Goal: Task Accomplishment & Management: Use online tool/utility

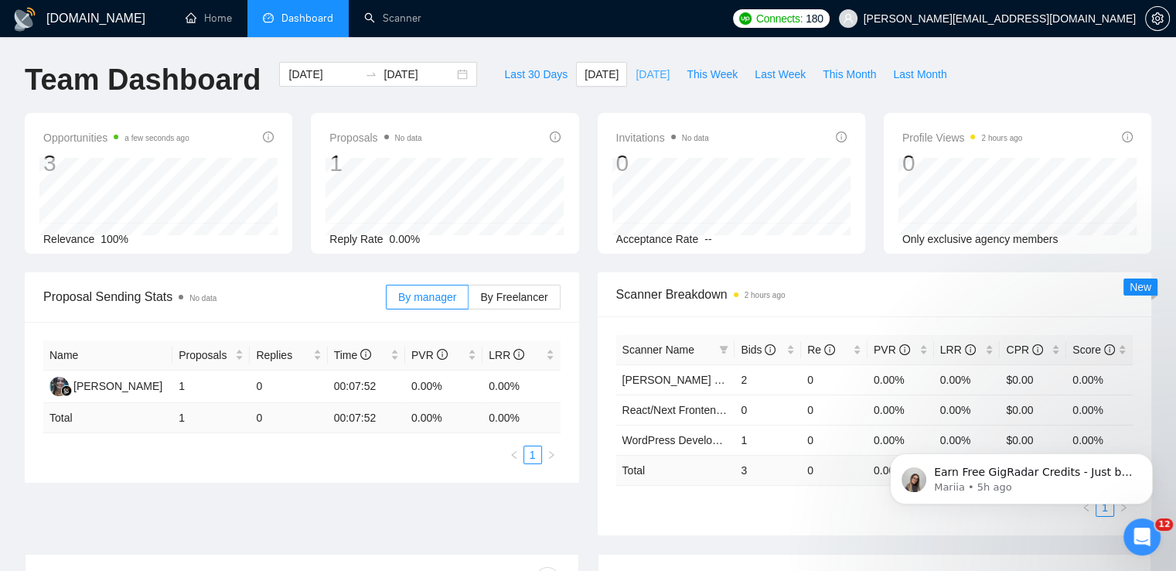
click at [636, 76] on span "Yesterday" at bounding box center [653, 74] width 34 height 17
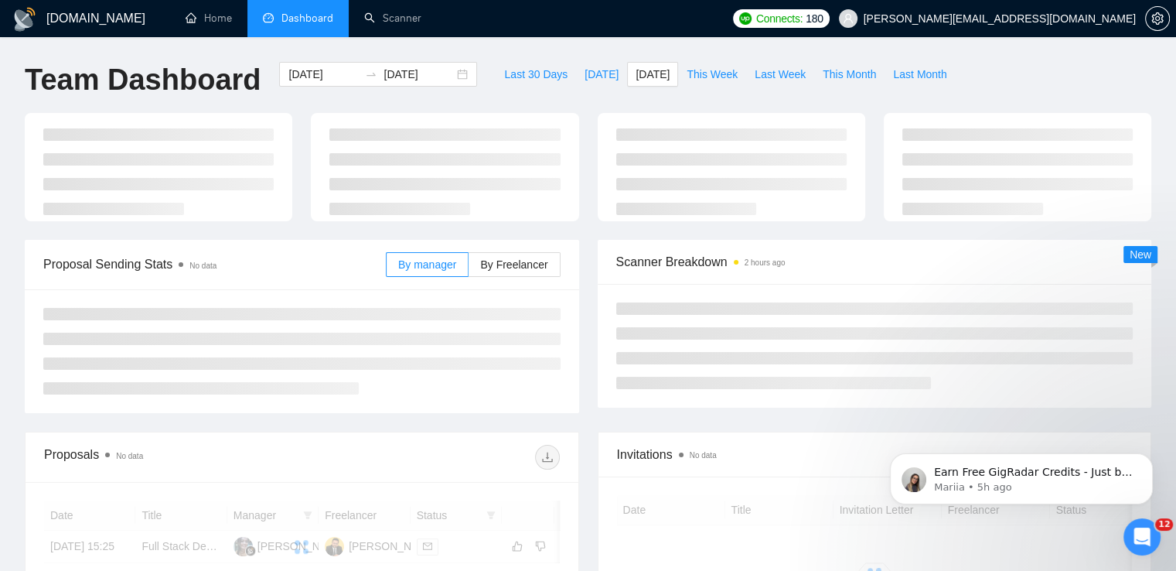
type input "2025-08-14"
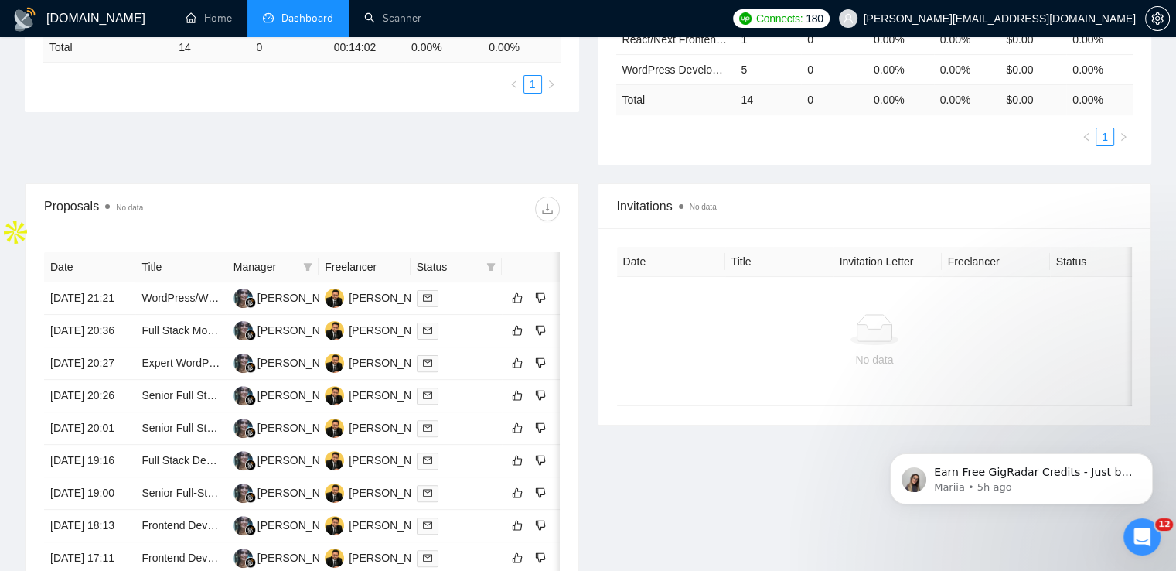
scroll to position [387, 0]
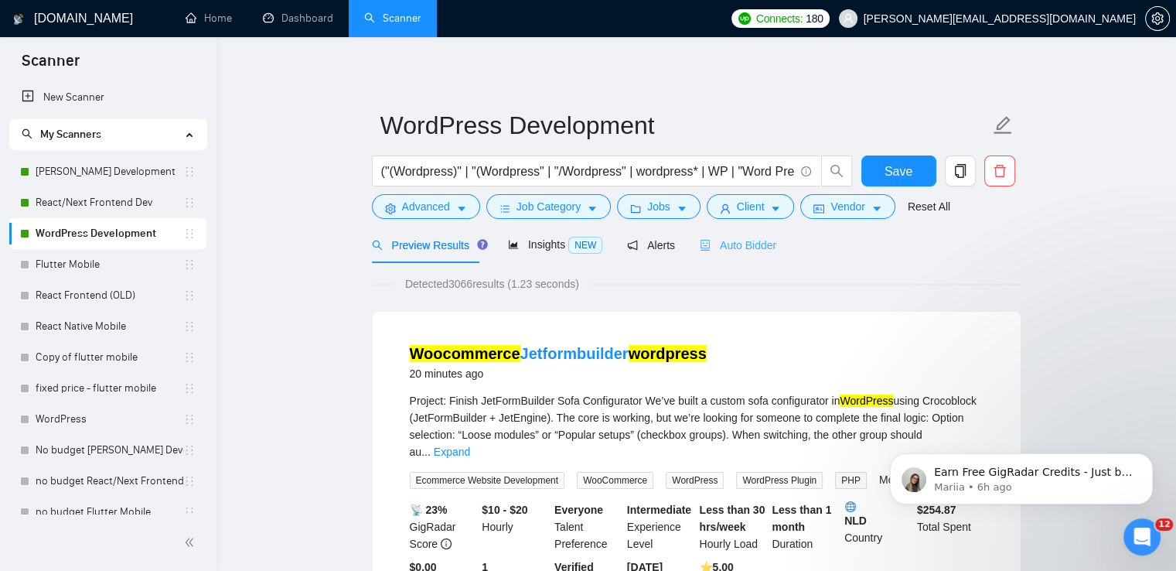
click at [734, 256] on div "Auto Bidder" at bounding box center [738, 245] width 77 height 36
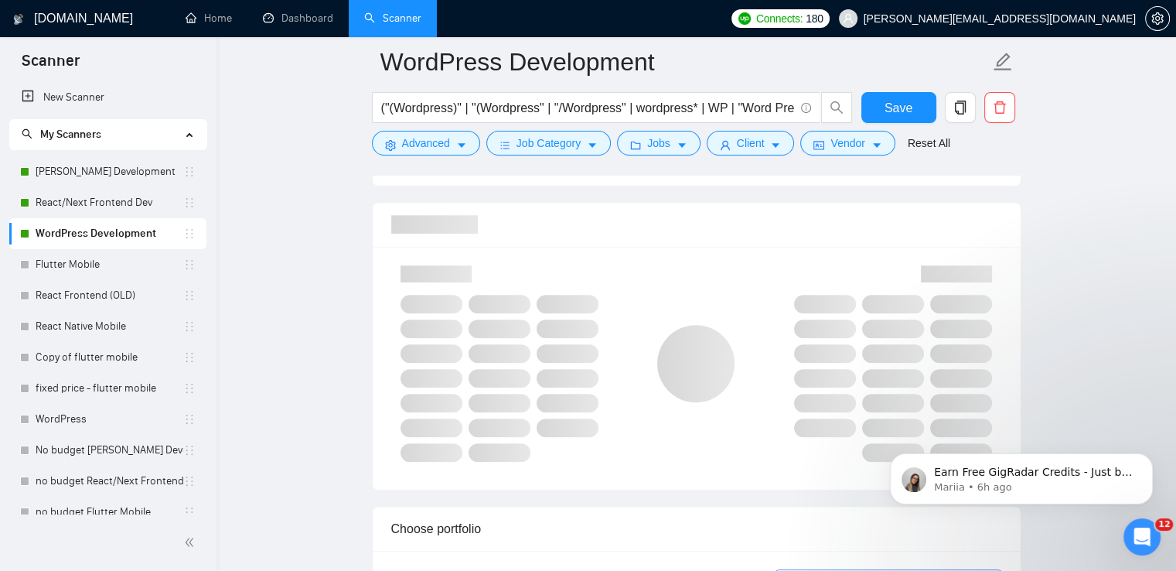
scroll to position [1005, 0]
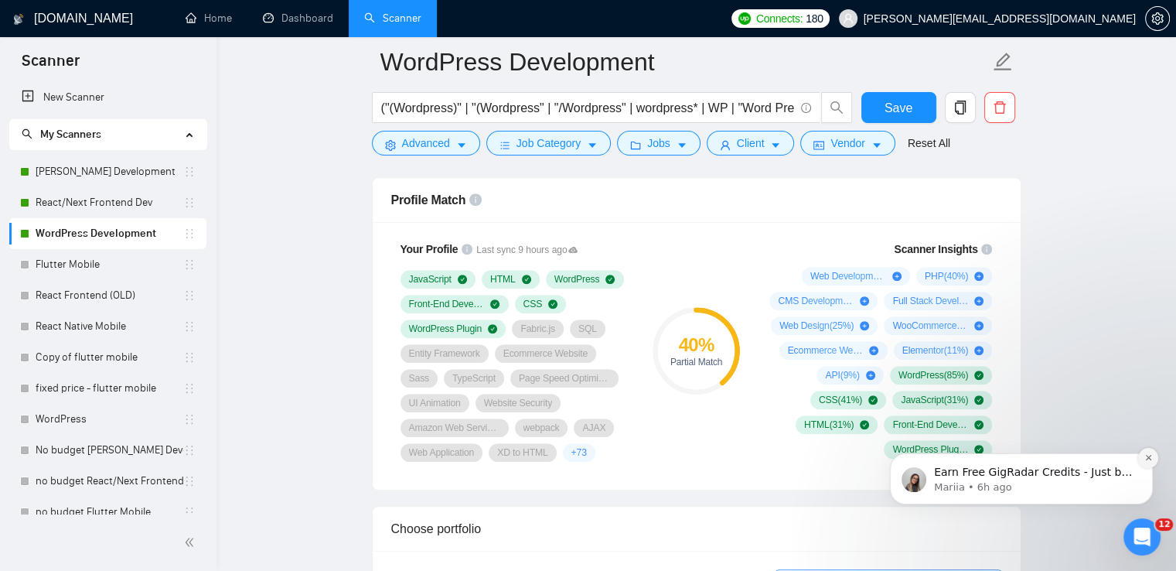
click at [1153, 453] on button "Dismiss notification" at bounding box center [1148, 458] width 20 height 20
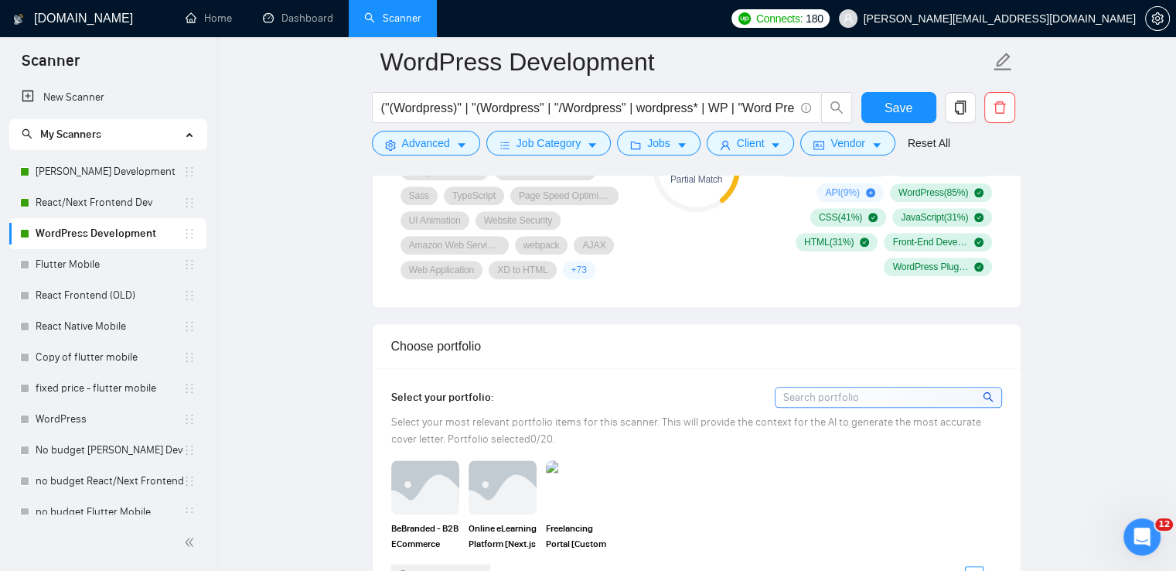
scroll to position [1315, 0]
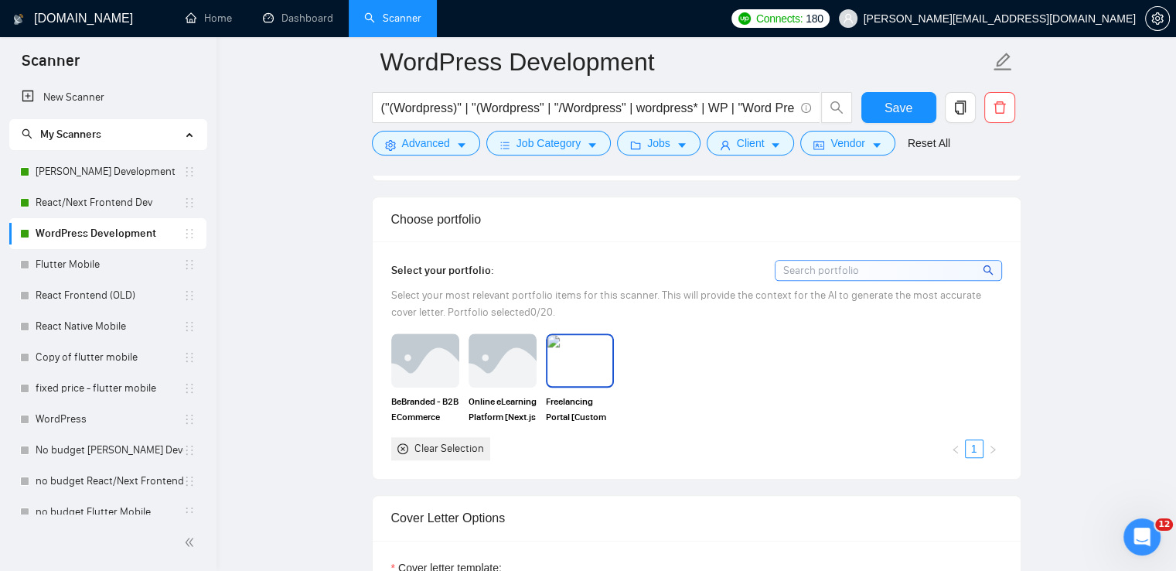
click at [571, 356] on img at bounding box center [580, 360] width 65 height 51
click at [919, 94] on button "Save" at bounding box center [898, 107] width 75 height 31
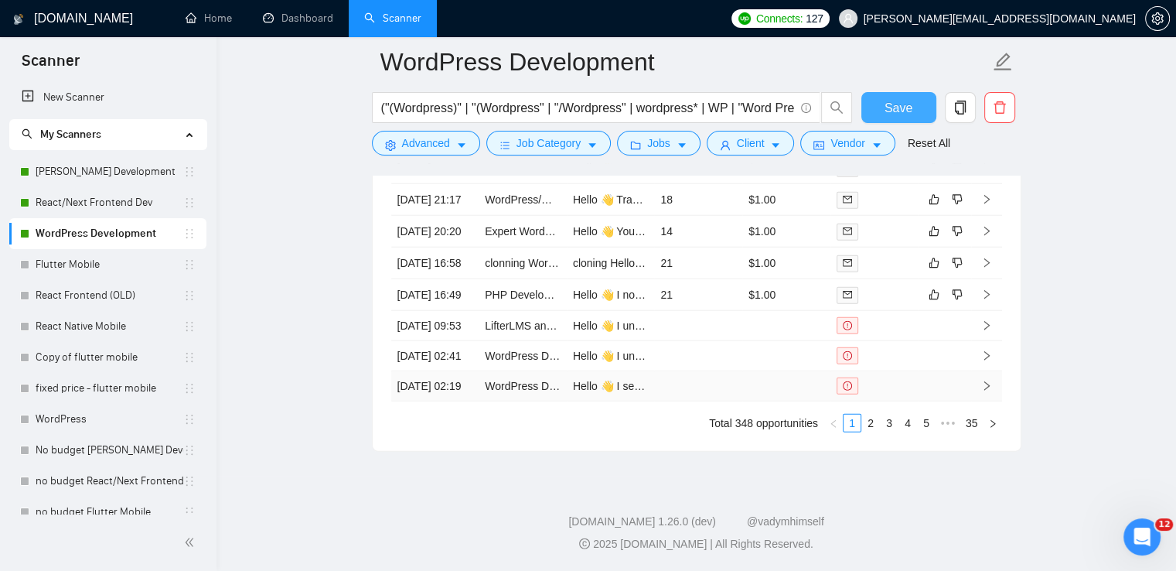
scroll to position [3727, 0]
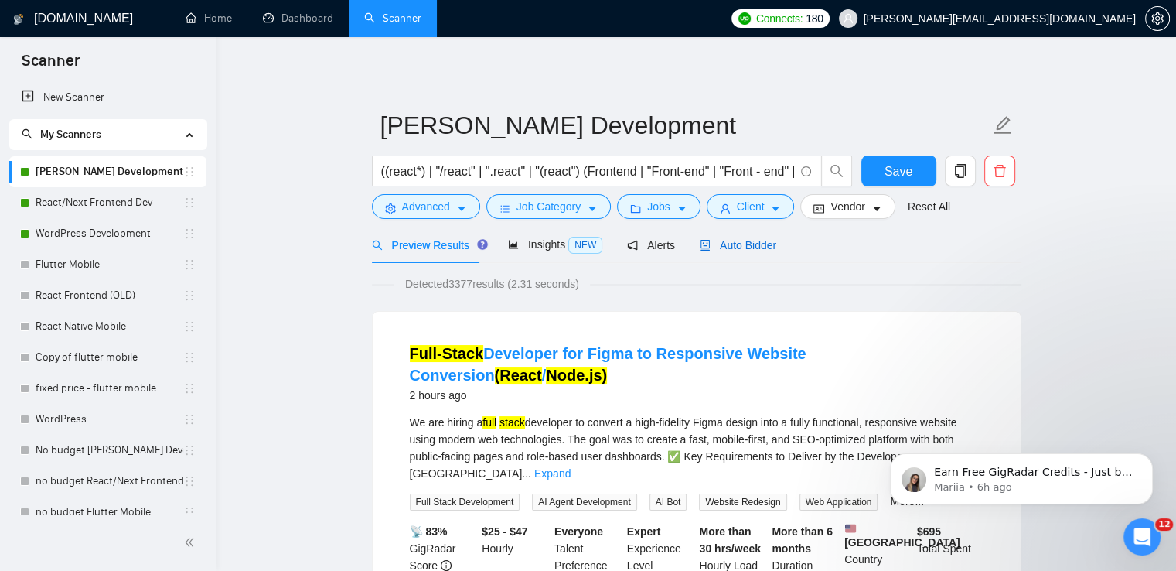
click at [756, 248] on span "Auto Bidder" at bounding box center [738, 245] width 77 height 12
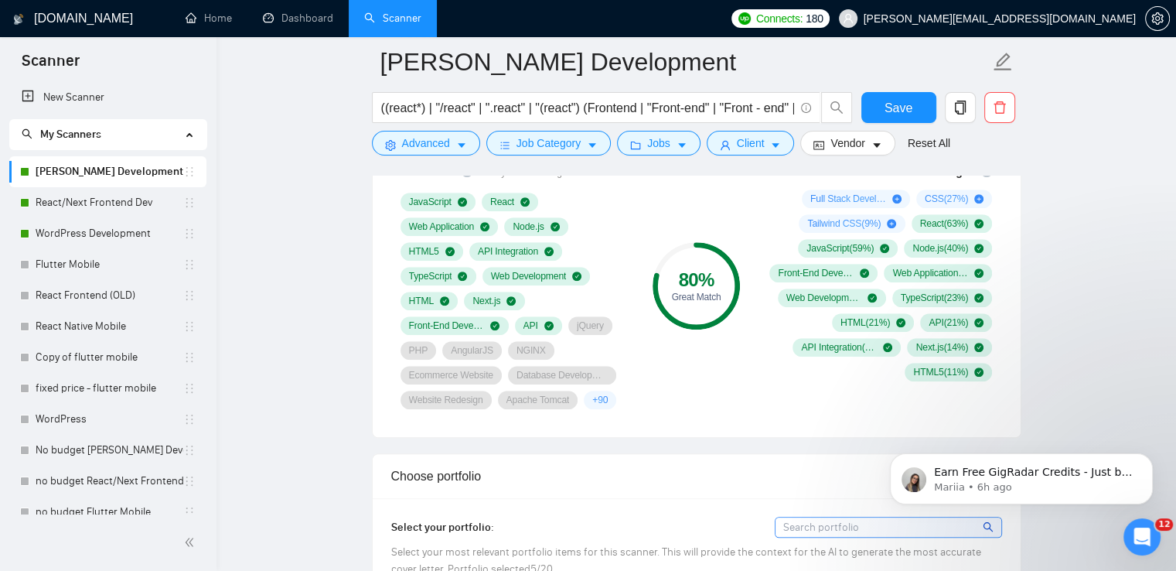
scroll to position [1005, 0]
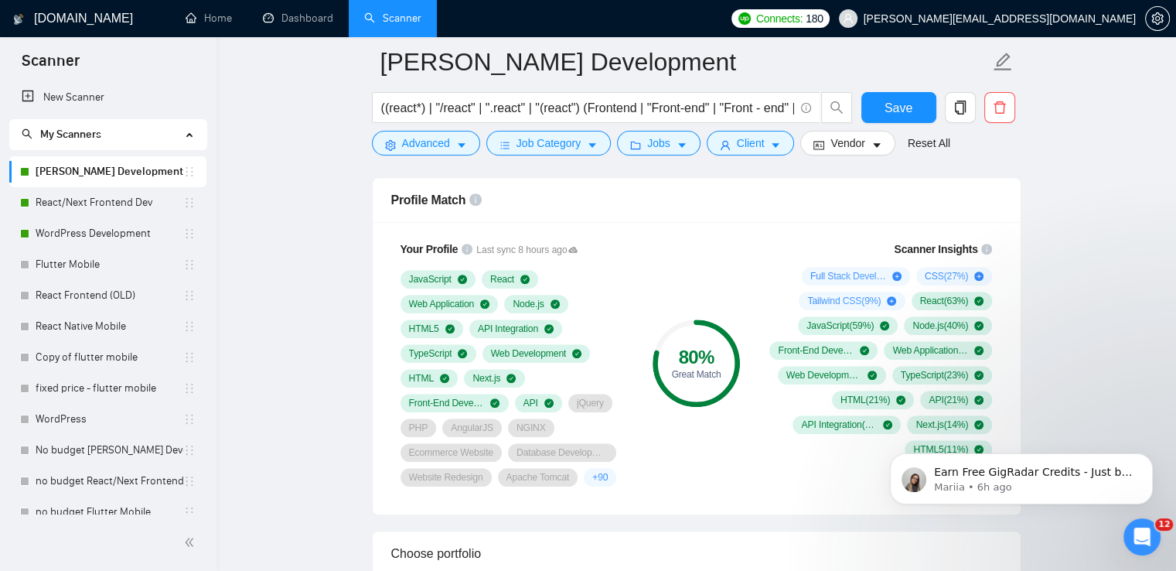
click at [715, 448] on div "80 % Great Match" at bounding box center [696, 363] width 104 height 264
click at [125, 206] on link "React/Next Frontend Dev" at bounding box center [110, 202] width 148 height 31
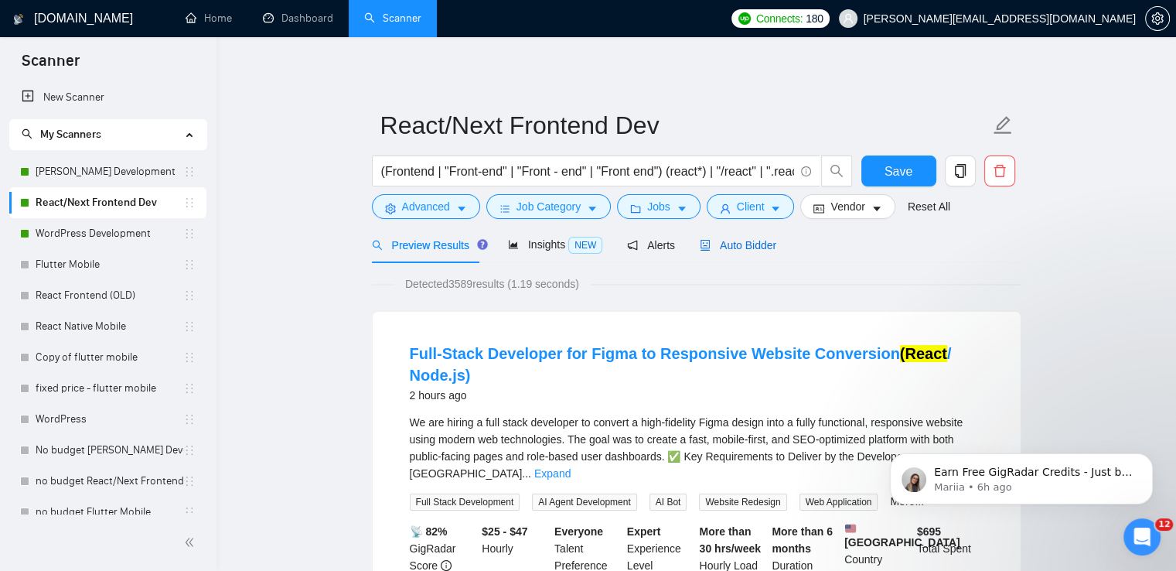
click at [767, 239] on span "Auto Bidder" at bounding box center [738, 245] width 77 height 12
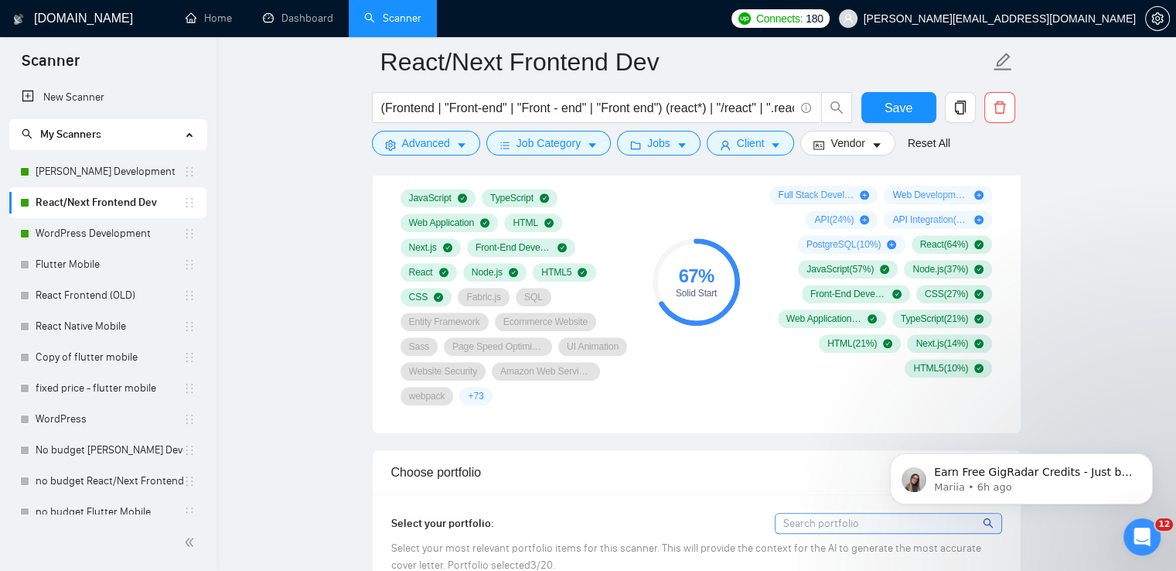
scroll to position [928, 0]
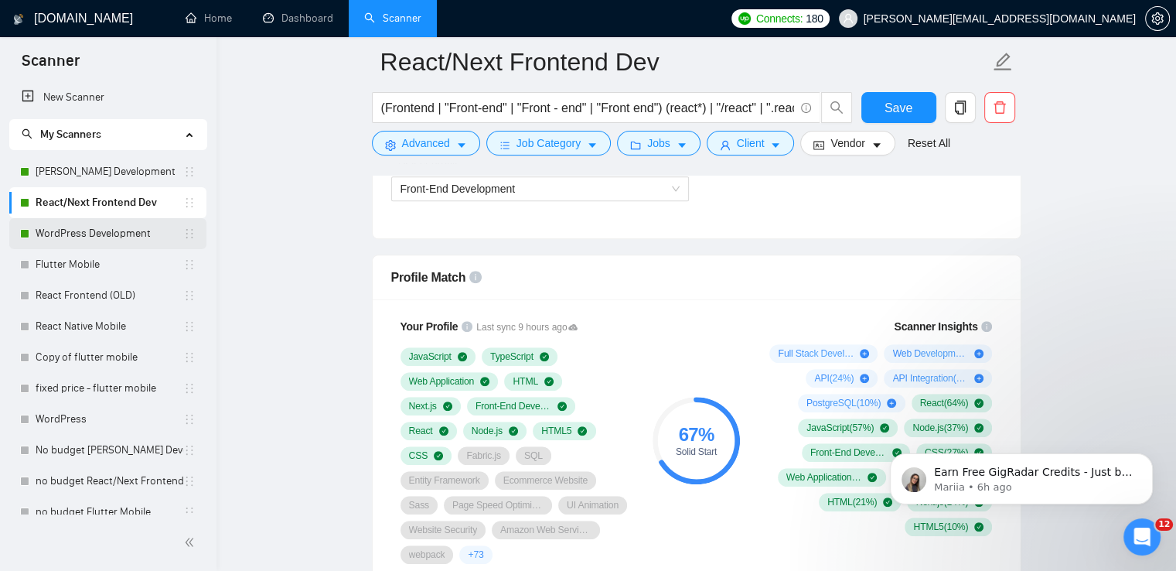
click at [123, 230] on link "WordPress Development" at bounding box center [110, 233] width 148 height 31
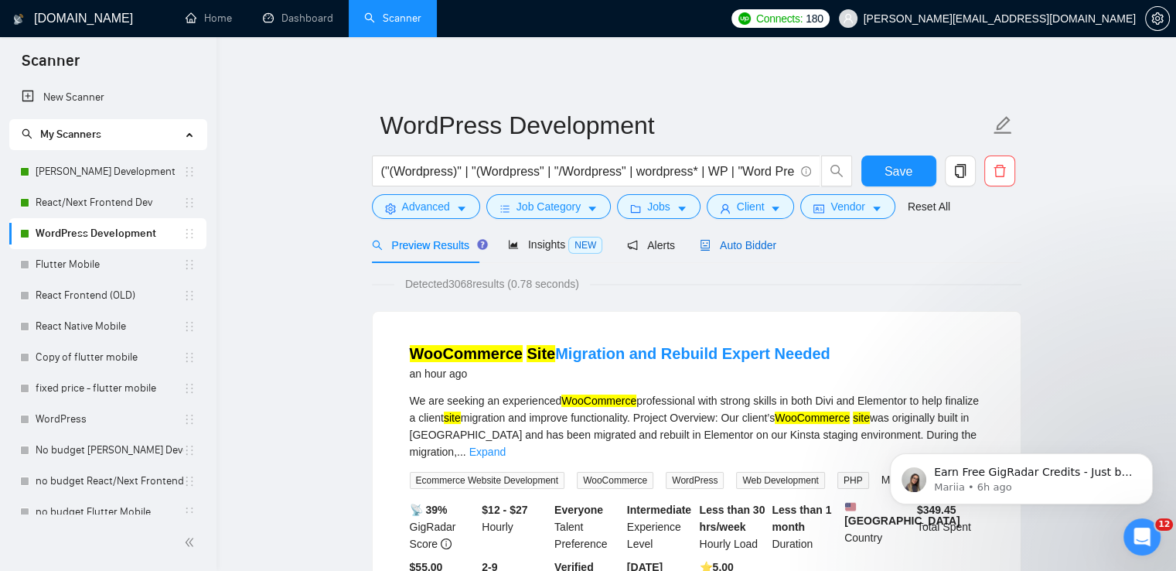
click at [768, 247] on span "Auto Bidder" at bounding box center [738, 245] width 77 height 12
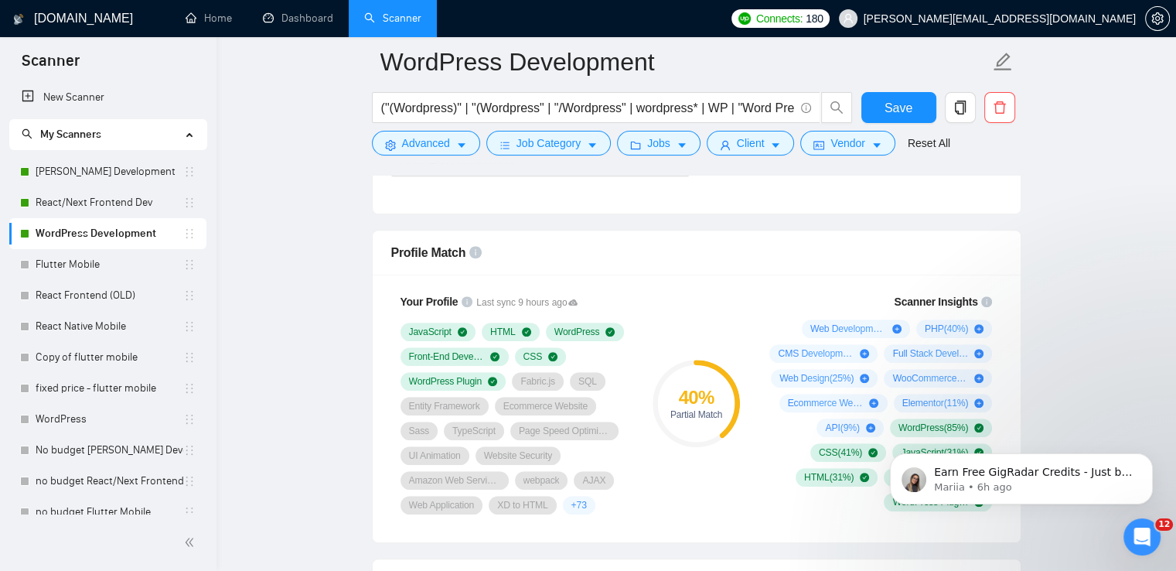
scroll to position [1005, 0]
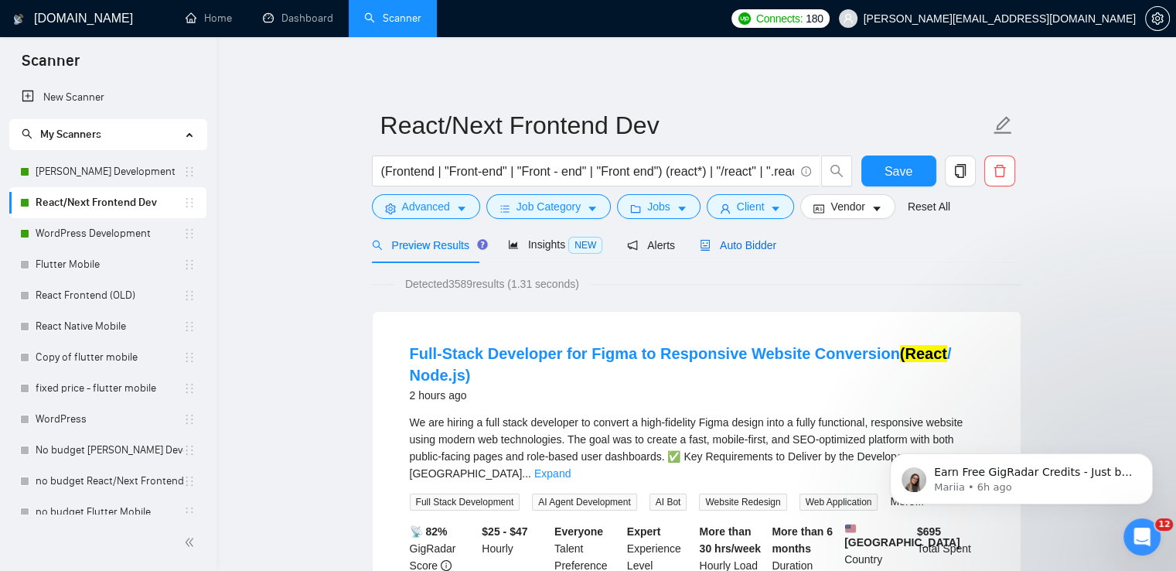
click at [737, 245] on span "Auto Bidder" at bounding box center [738, 245] width 77 height 12
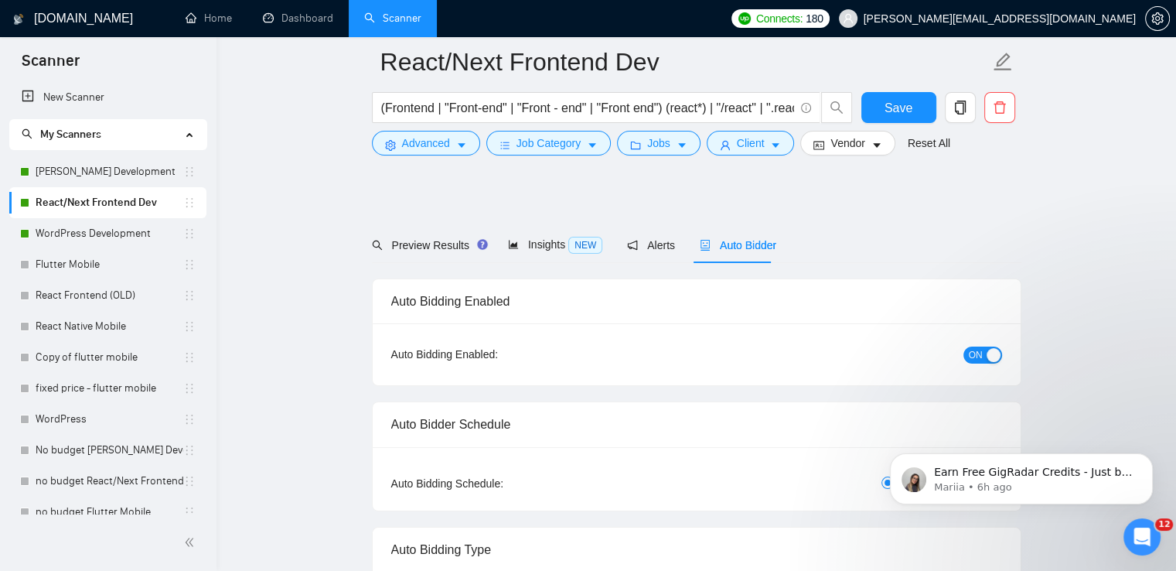
scroll to position [309, 0]
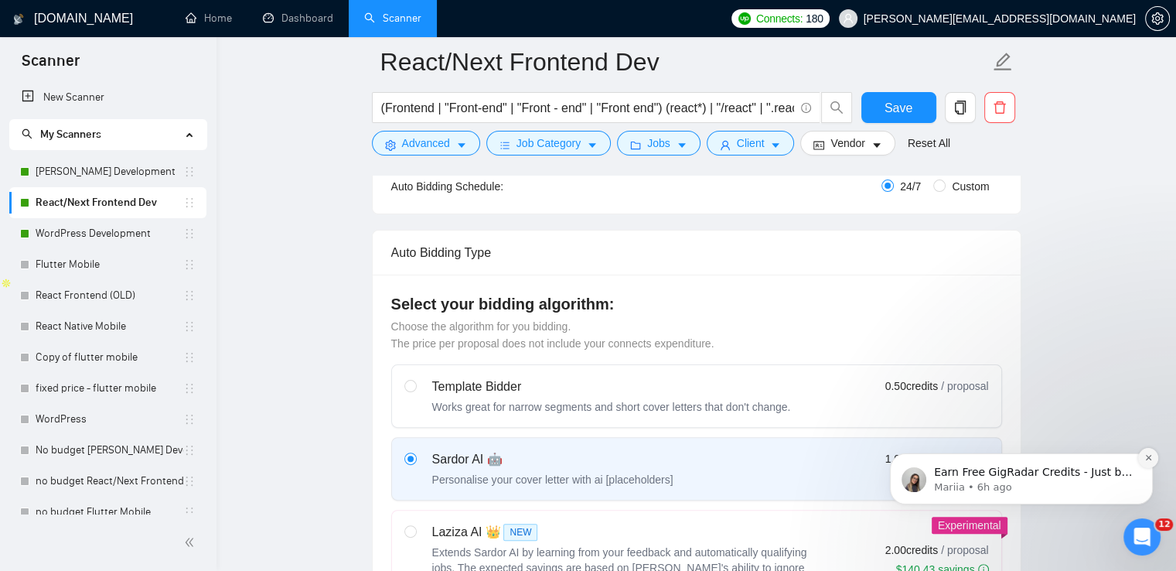
click at [1148, 460] on icon "Dismiss notification" at bounding box center [1149, 457] width 9 height 9
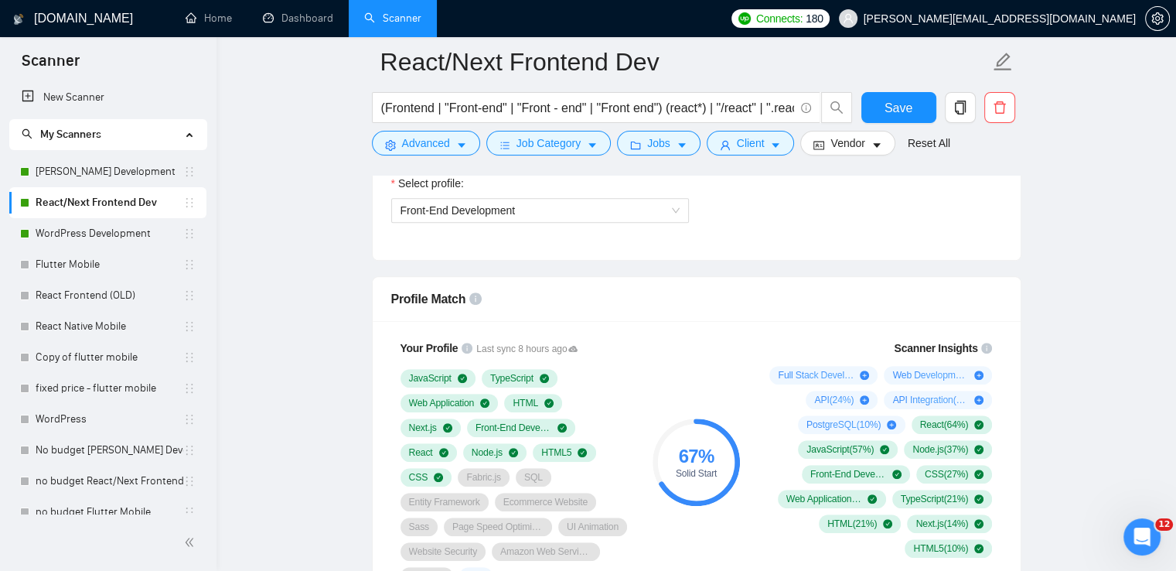
scroll to position [1005, 0]
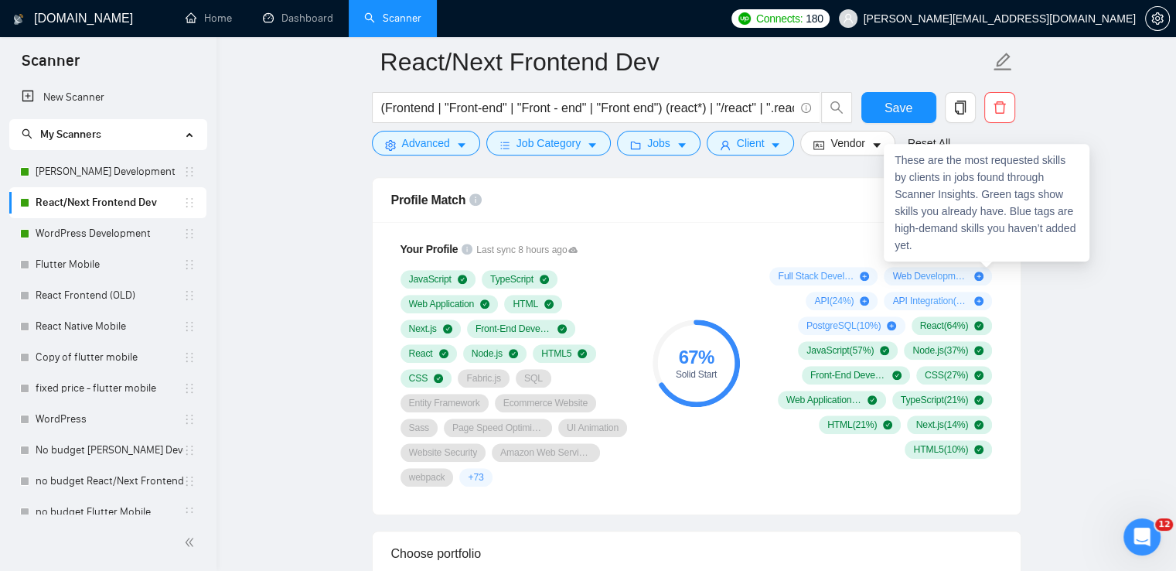
click at [987, 247] on icon "info-circle" at bounding box center [986, 249] width 11 height 11
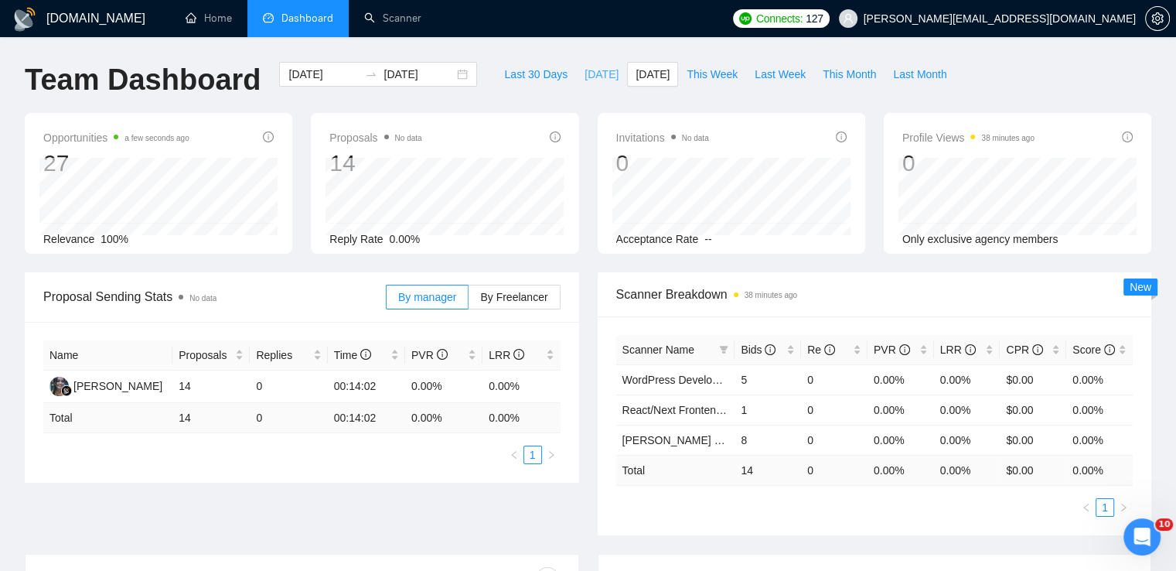
click at [585, 70] on span "[DATE]" at bounding box center [602, 74] width 34 height 17
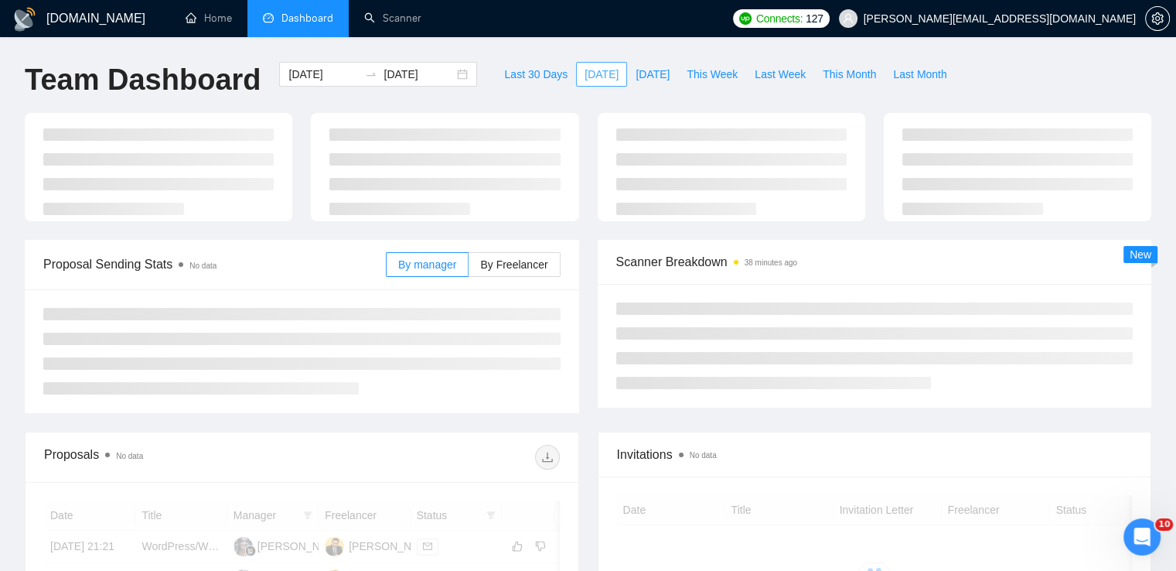
type input "[DATE]"
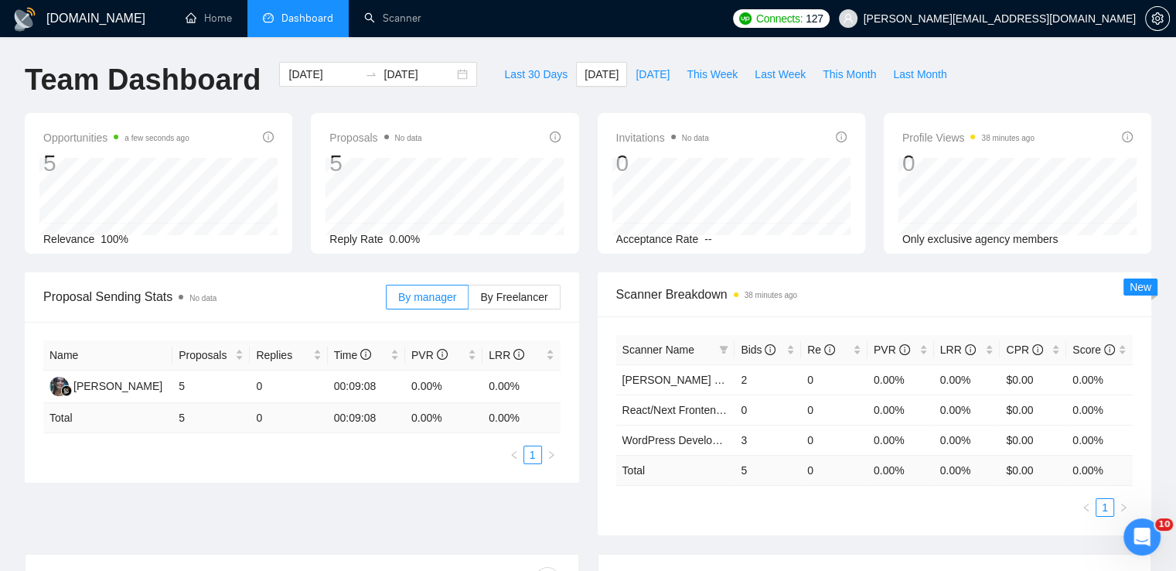
scroll to position [387, 0]
